Goal: Information Seeking & Learning: Learn about a topic

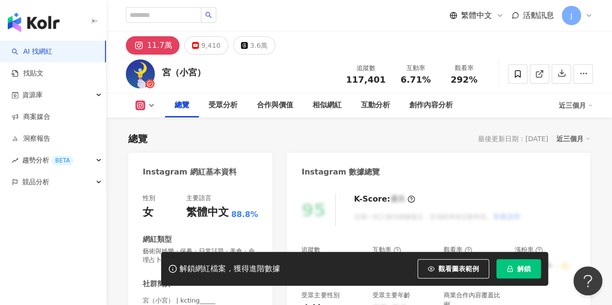
scroll to position [59, 0]
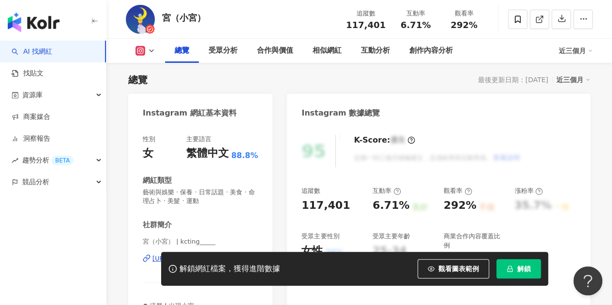
click at [531, 271] on button "解鎖" at bounding box center [518, 268] width 45 height 19
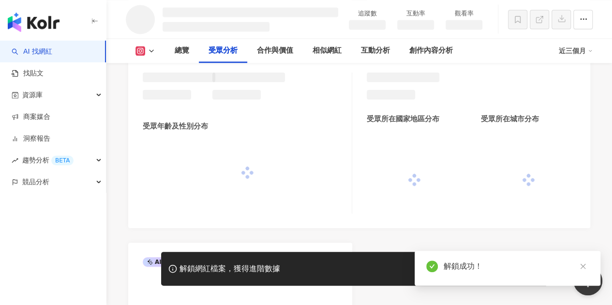
scroll to position [789, 0]
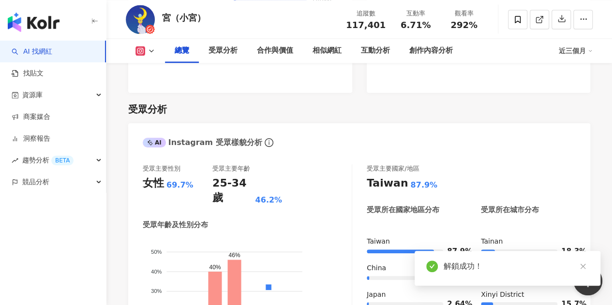
scroll to position [59, 0]
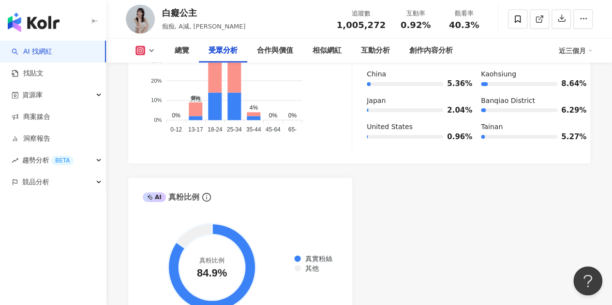
scroll to position [871, 0]
